Goal: Information Seeking & Learning: Learn about a topic

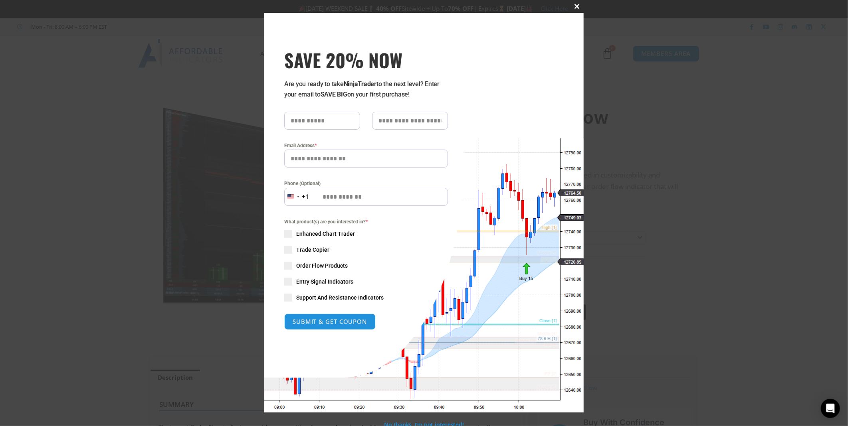
click at [573, 6] on span at bounding box center [577, 6] width 13 height 5
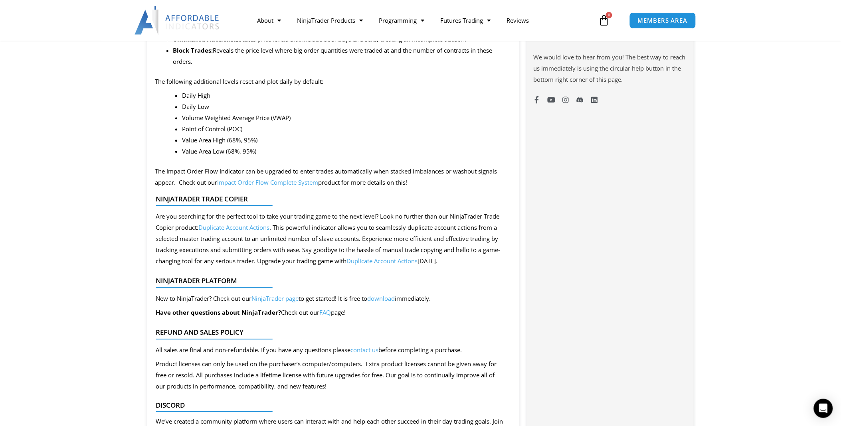
scroll to position [665, 0]
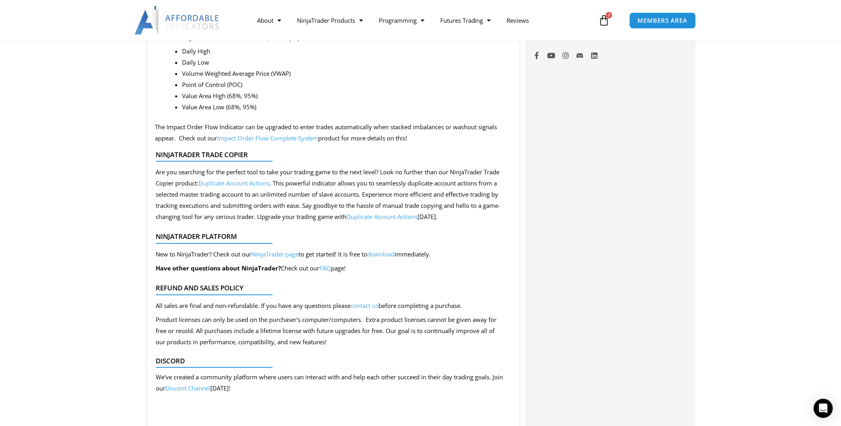
click at [265, 138] on link "Impact Order Flow Complete System" at bounding box center [268, 138] width 101 height 8
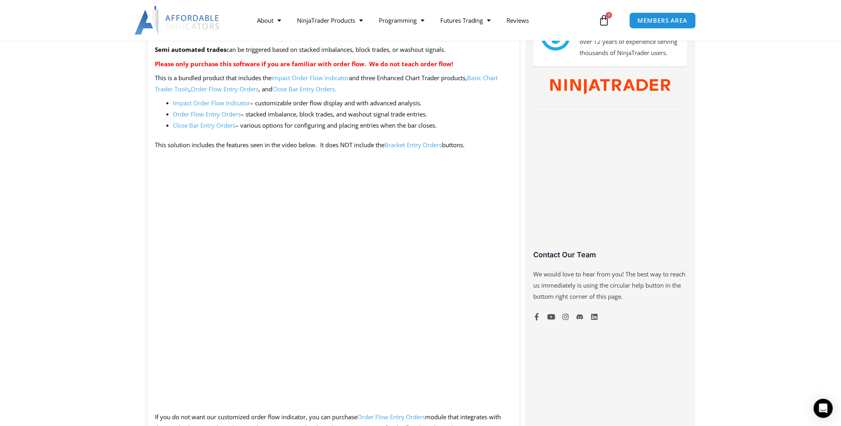
scroll to position [444, 0]
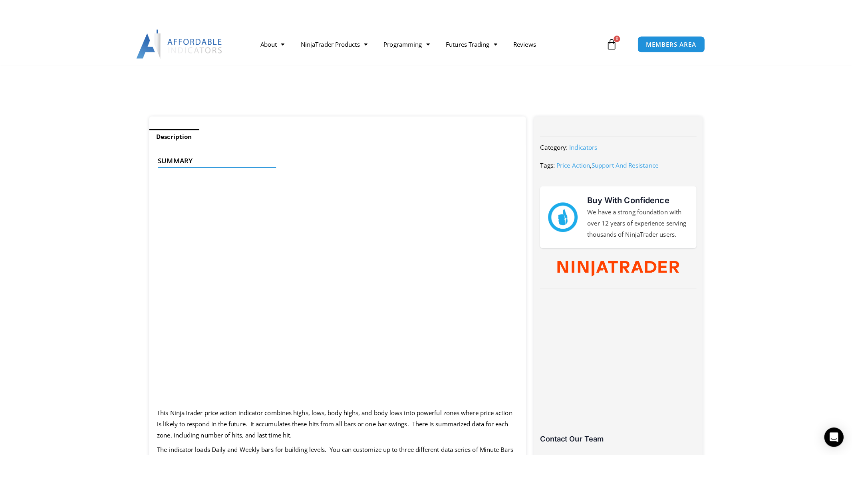
scroll to position [310, 0]
